Goal: Task Accomplishment & Management: Use online tool/utility

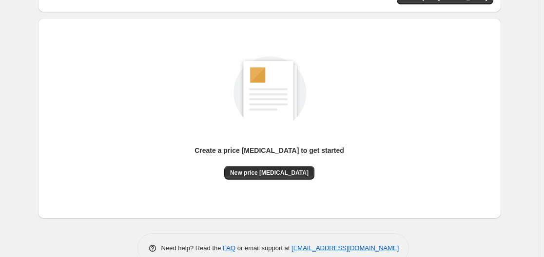
scroll to position [108, 0]
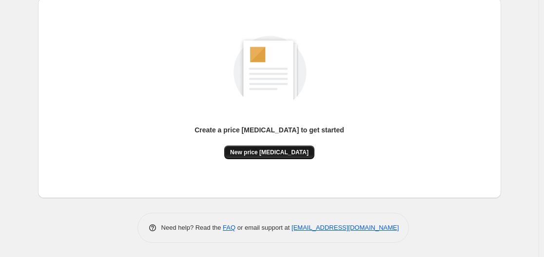
click at [262, 146] on button "New price [MEDICAL_DATA]" at bounding box center [269, 153] width 90 height 14
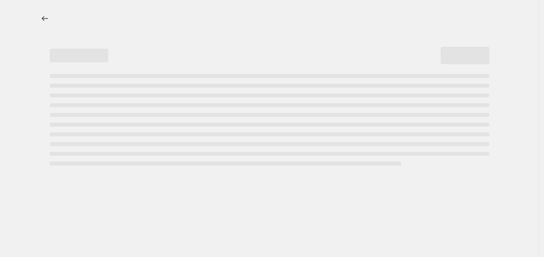
select select "percentage"
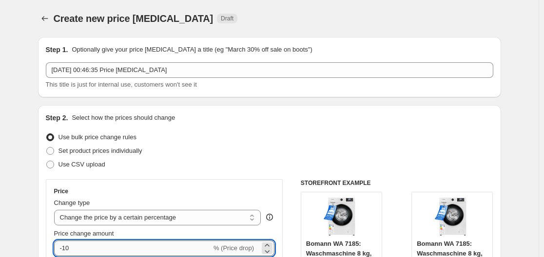
click at [149, 248] on input "-10" at bounding box center [132, 249] width 157 height 16
type input "-1"
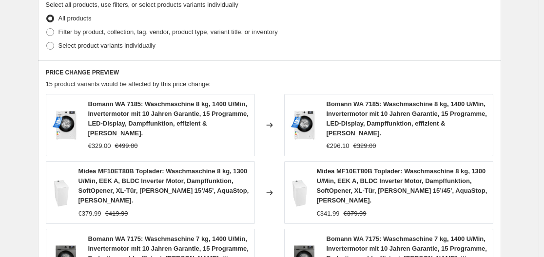
scroll to position [782, 0]
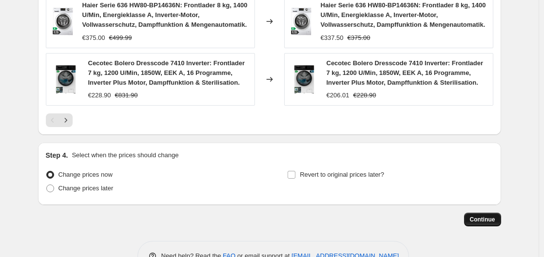
type input "-35"
click at [491, 213] on button "Continue" at bounding box center [482, 220] width 37 height 14
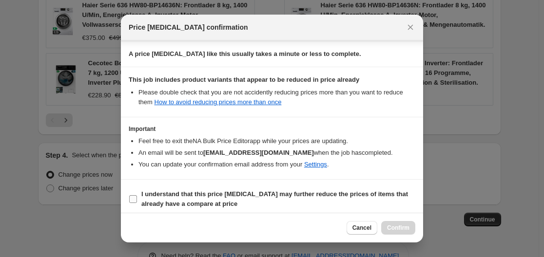
scroll to position [153, 0]
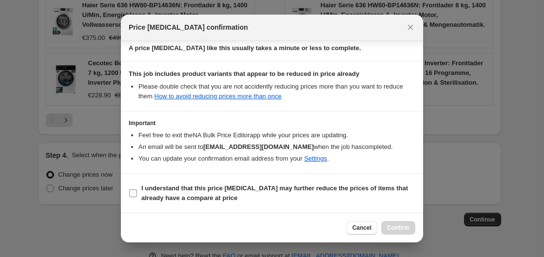
drag, startPoint x: 224, startPoint y: 193, endPoint x: 390, endPoint y: 194, distance: 165.8
click at [225, 194] on span "I understand that this price [MEDICAL_DATA] may further reduce the prices of it…" at bounding box center [278, 194] width 274 height 20
drag, startPoint x: 162, startPoint y: 191, endPoint x: 436, endPoint y: 193, distance: 274.0
click at [163, 191] on b "I understand that this price [MEDICAL_DATA] may further reduce the prices of it…" at bounding box center [274, 193] width 267 height 17
click at [137, 191] on input "I understand that this price [MEDICAL_DATA] may further reduce the prices of it…" at bounding box center [133, 194] width 8 height 8
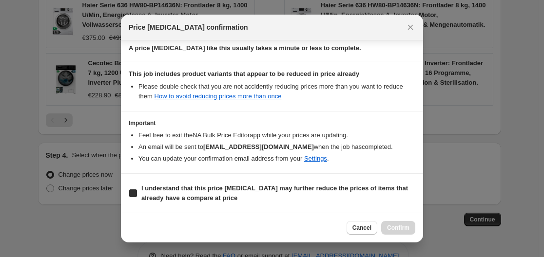
checkbox input "true"
click at [411, 232] on button "Confirm" at bounding box center [398, 228] width 34 height 14
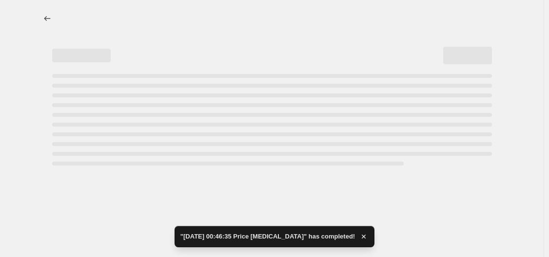
select select "percentage"
